Goal: Find specific page/section: Find specific page/section

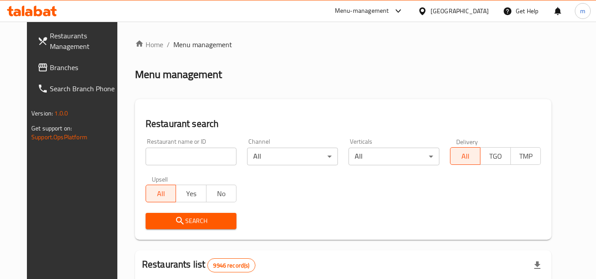
click at [50, 66] on span "Branches" at bounding box center [85, 67] width 70 height 11
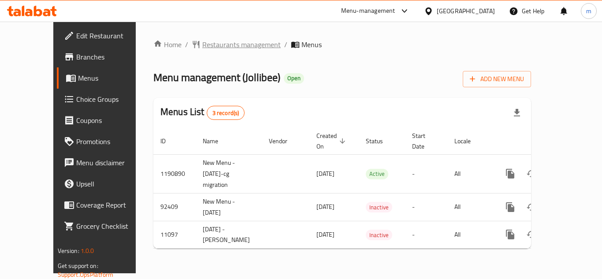
click at [202, 44] on span "Restaurants management" at bounding box center [241, 44] width 78 height 11
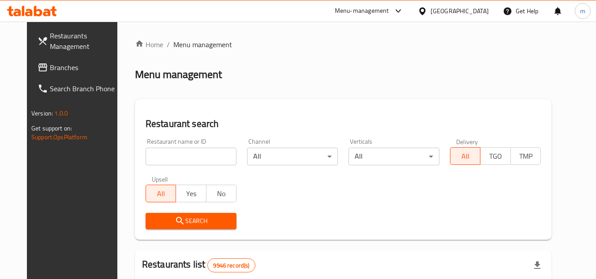
click at [172, 154] on input "search" at bounding box center [191, 157] width 91 height 18
paste input "6851"
type input "6851"
click button "Search" at bounding box center [191, 221] width 91 height 16
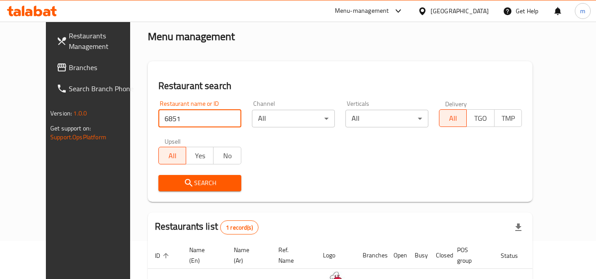
scroll to position [88, 0]
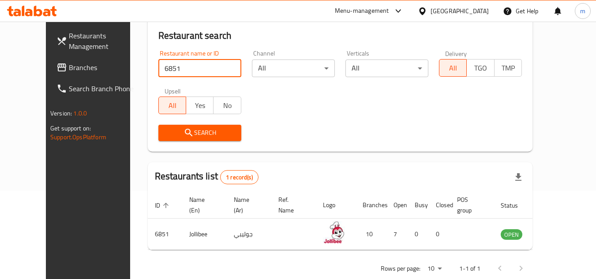
click at [191, 136] on span "Search" at bounding box center [199, 132] width 69 height 11
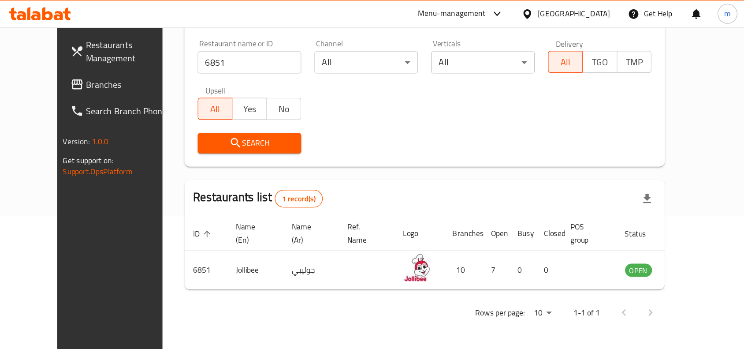
scroll to position [27, 0]
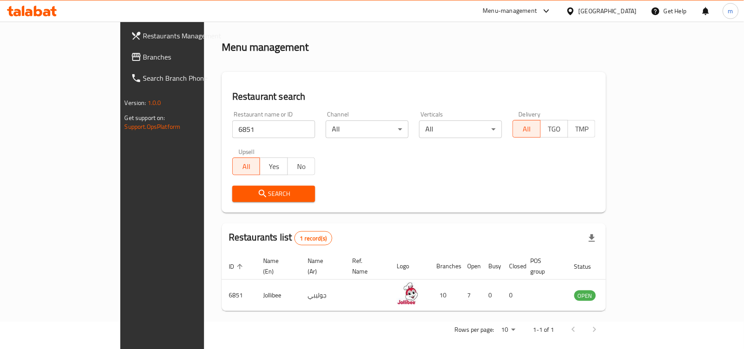
click at [143, 54] on span "Branches" at bounding box center [190, 57] width 94 height 11
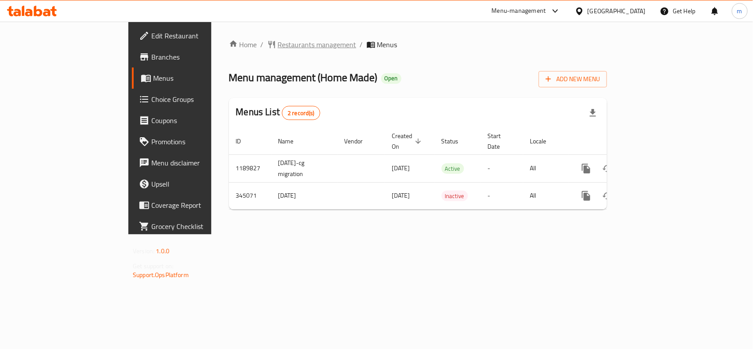
click at [278, 40] on span "Restaurants management" at bounding box center [317, 44] width 78 height 11
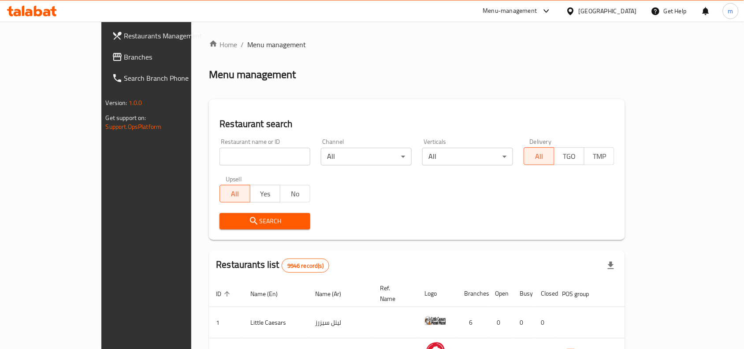
click at [243, 153] on input "search" at bounding box center [265, 157] width 91 height 18
paste input "630419"
type input "630419"
click at [249, 218] on icon "submit" at bounding box center [254, 221] width 11 height 11
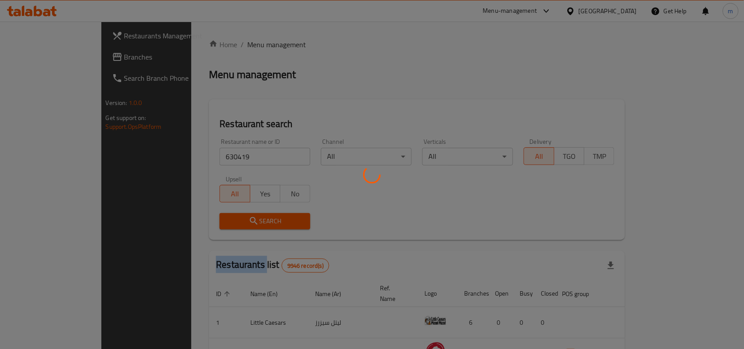
click at [203, 218] on div at bounding box center [372, 174] width 744 height 349
click at [413, 219] on div at bounding box center [372, 174] width 744 height 349
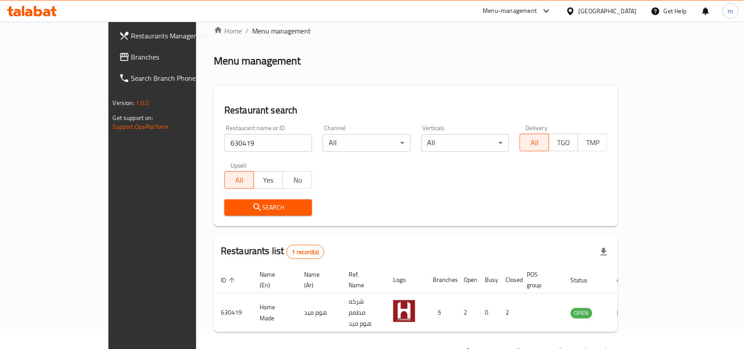
scroll to position [27, 0]
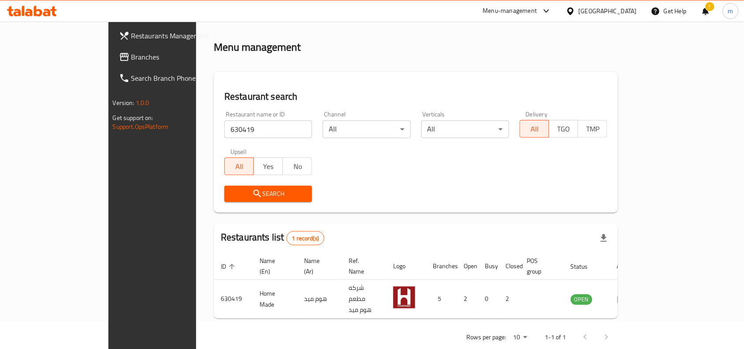
click at [131, 54] on span "Branches" at bounding box center [178, 57] width 94 height 11
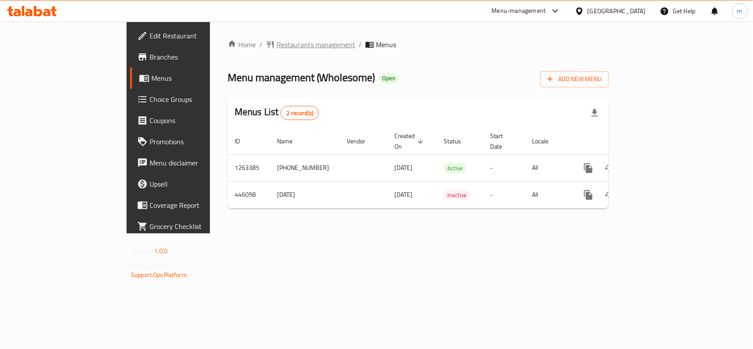
click at [277, 39] on span "Restaurants management" at bounding box center [316, 44] width 78 height 11
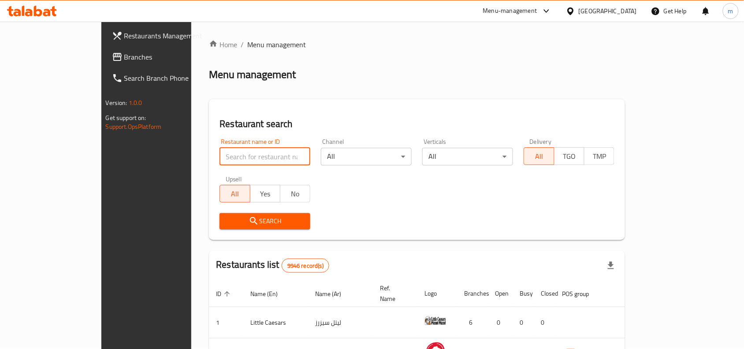
click at [220, 153] on input "search" at bounding box center [265, 157] width 91 height 18
paste input "633042"
type input "633042"
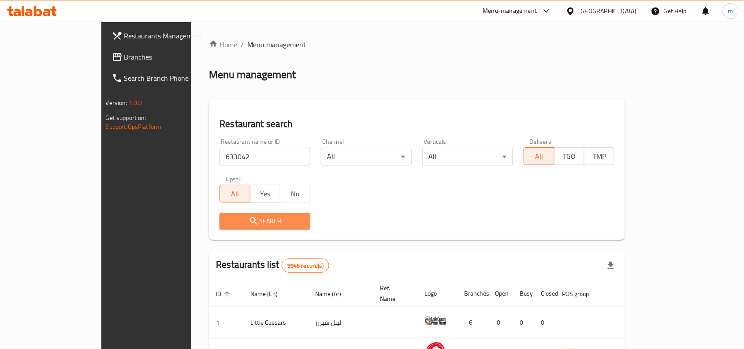
click at [247, 217] on span "Search" at bounding box center [265, 221] width 77 height 11
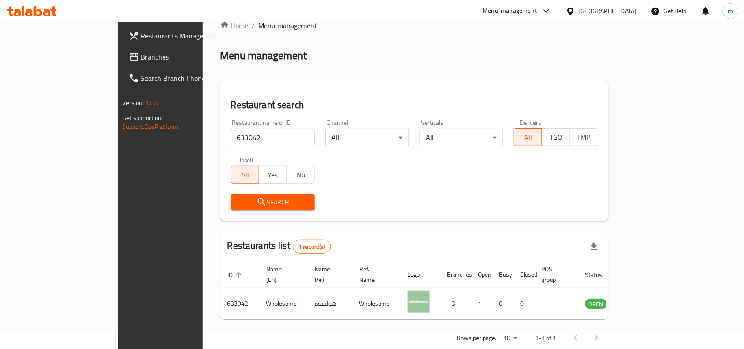
scroll to position [27, 0]
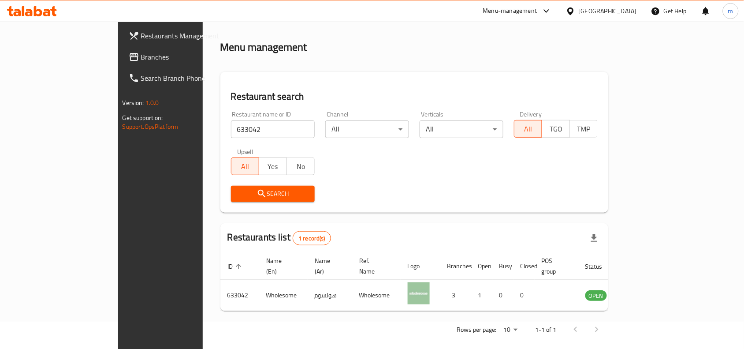
click at [141, 60] on span "Branches" at bounding box center [188, 57] width 94 height 11
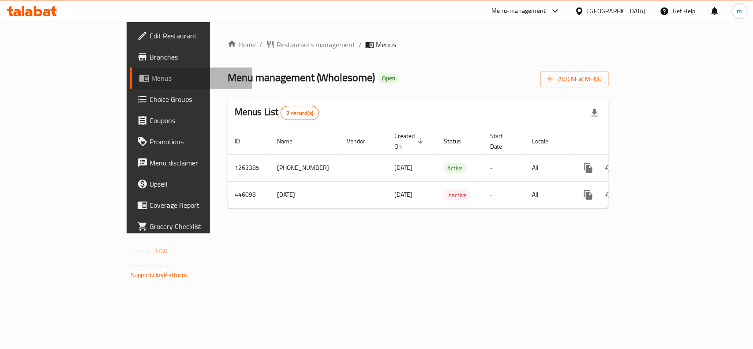
click at [151, 76] on span "Menus" at bounding box center [198, 78] width 94 height 11
click at [151, 80] on span "Menus" at bounding box center [198, 78] width 94 height 11
click at [151, 78] on span "Menus" at bounding box center [198, 78] width 94 height 11
click at [277, 43] on span "Restaurants management" at bounding box center [316, 44] width 78 height 11
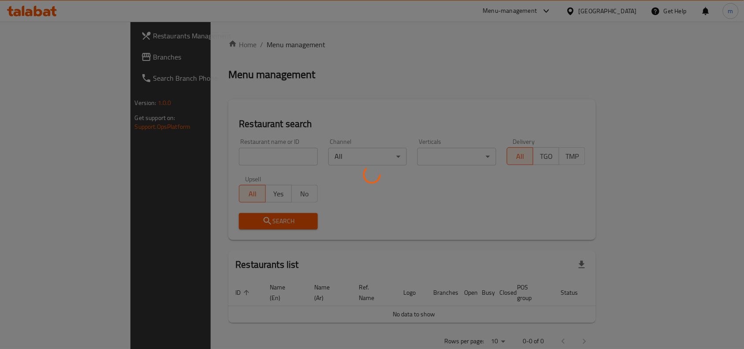
click at [215, 153] on div at bounding box center [372, 174] width 744 height 349
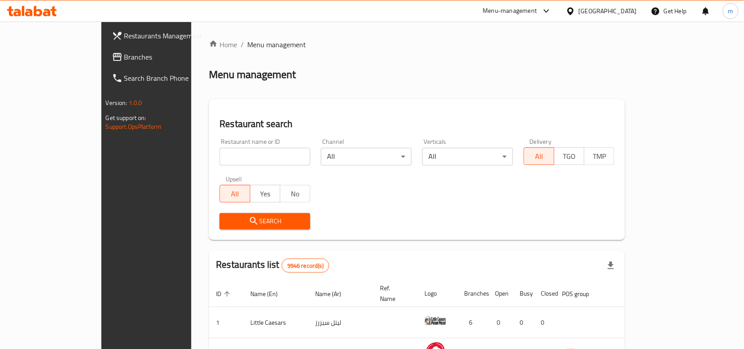
click at [220, 153] on input "search" at bounding box center [265, 157] width 91 height 18
paste input "633042"
type input "633042"
click at [227, 218] on span "Search" at bounding box center [265, 221] width 77 height 11
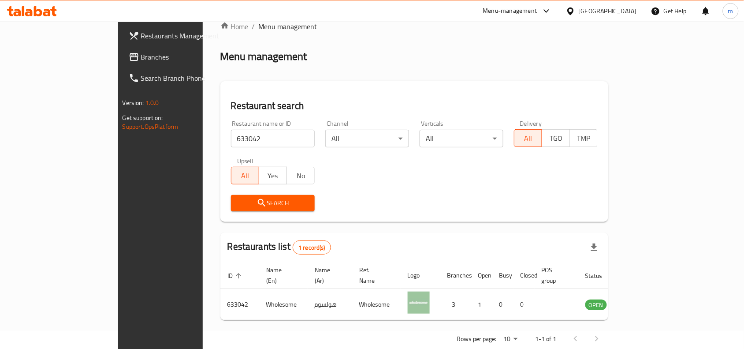
scroll to position [27, 0]
